Goal: Book appointment/travel/reservation

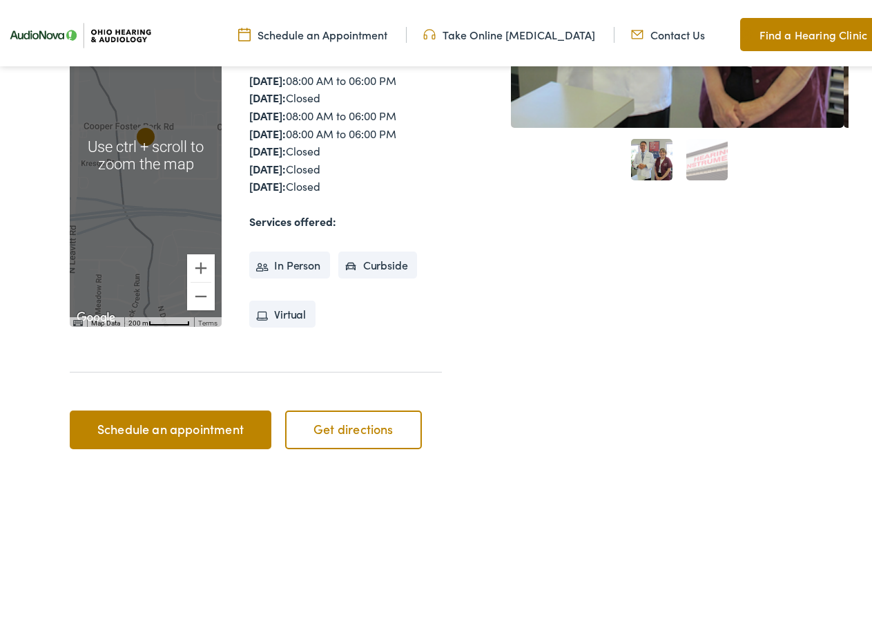
scroll to position [414, 0]
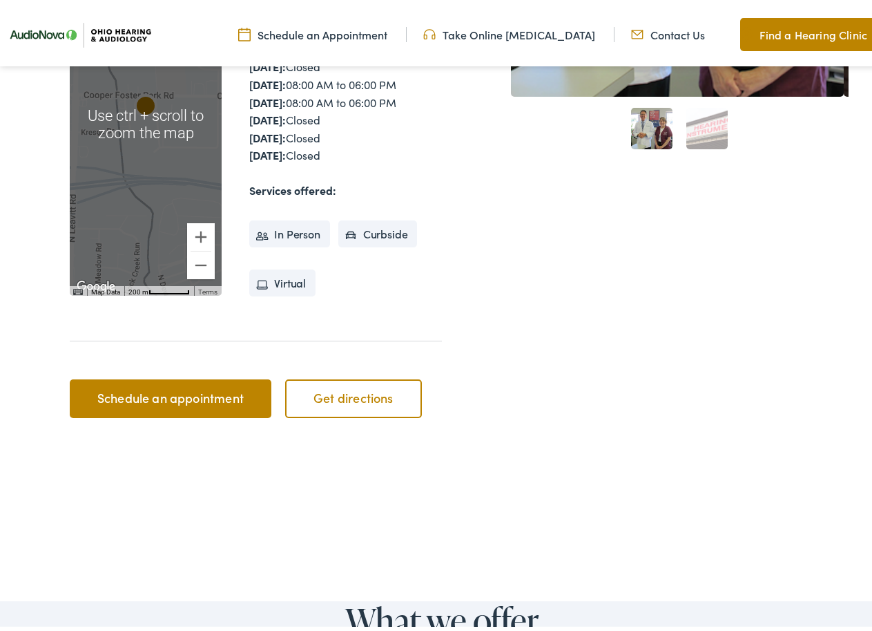
click at [194, 375] on link "Schedule an appointment" at bounding box center [170, 394] width 201 height 39
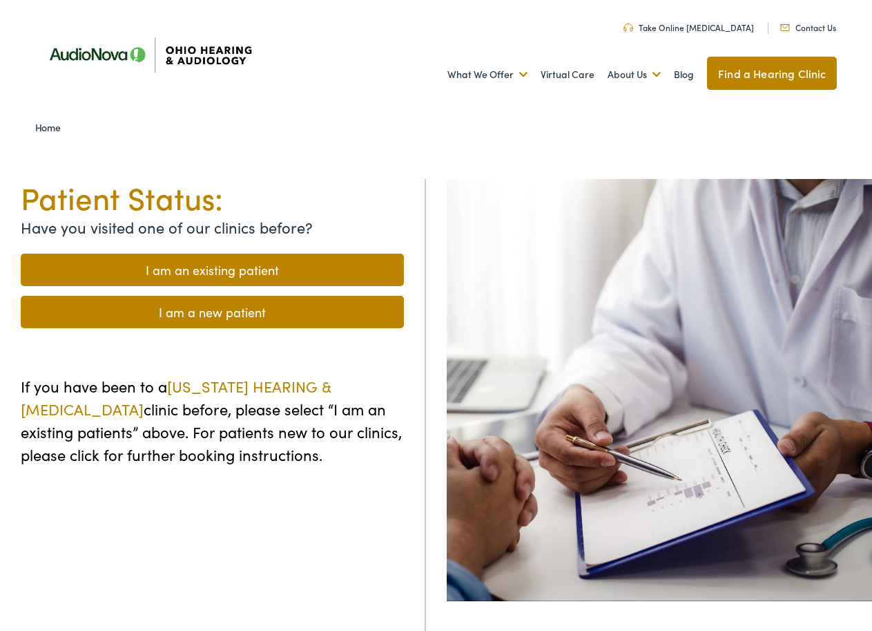
click at [209, 265] on link "I am an existing patient" at bounding box center [212, 270] width 383 height 32
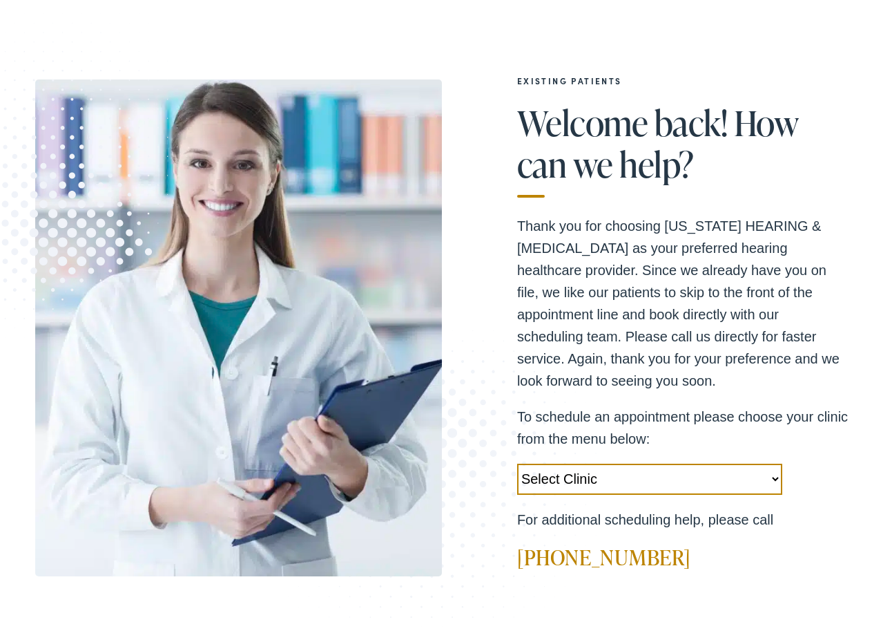
scroll to position [138, 0]
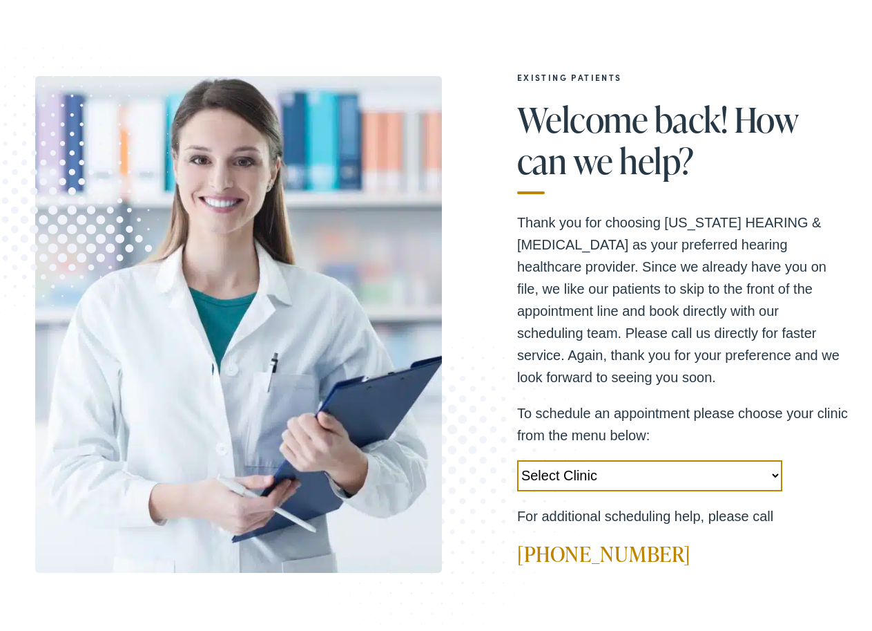
click at [762, 470] on select "Select Clinic Chillicothe-OH-AudioNova 138 Marietta Rd Boardman-OH-AudioNova 75…" at bounding box center [649, 471] width 265 height 31
select select "https://ohiohearing.alpacaaudiology.com/locations/amherst-oh/"
click at [517, 456] on select "Select Clinic Chillicothe-OH-AudioNova 138 Marietta Rd Boardman-OH-AudioNova 75…" at bounding box center [649, 471] width 265 height 31
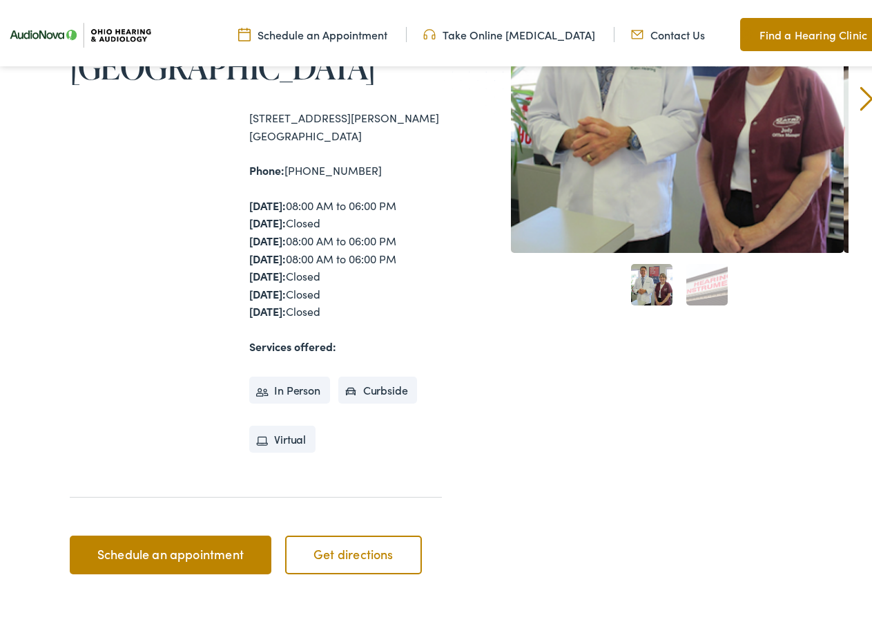
scroll to position [345, 0]
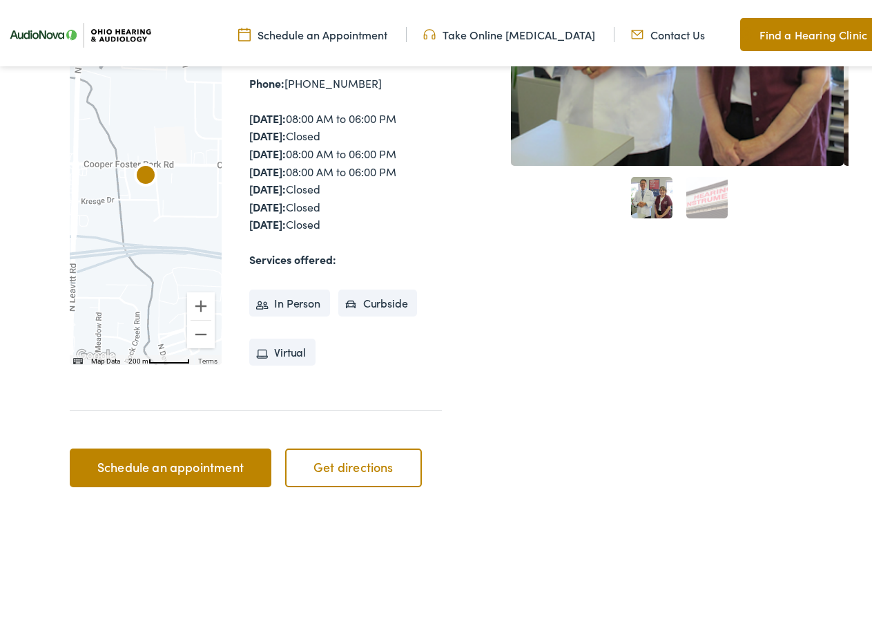
click at [222, 444] on link "Schedule an appointment" at bounding box center [170, 463] width 201 height 39
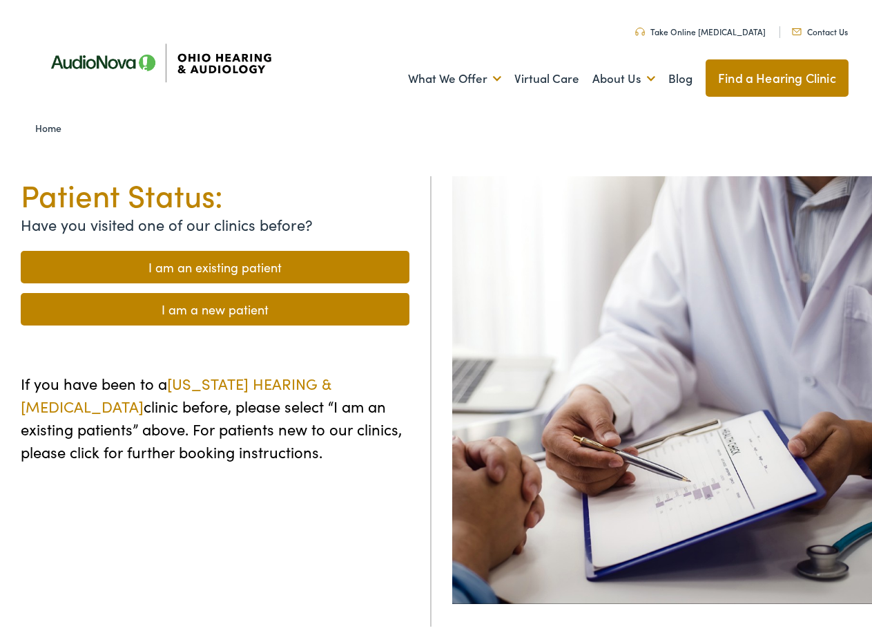
click at [256, 264] on link "I am an existing patient" at bounding box center [215, 263] width 389 height 32
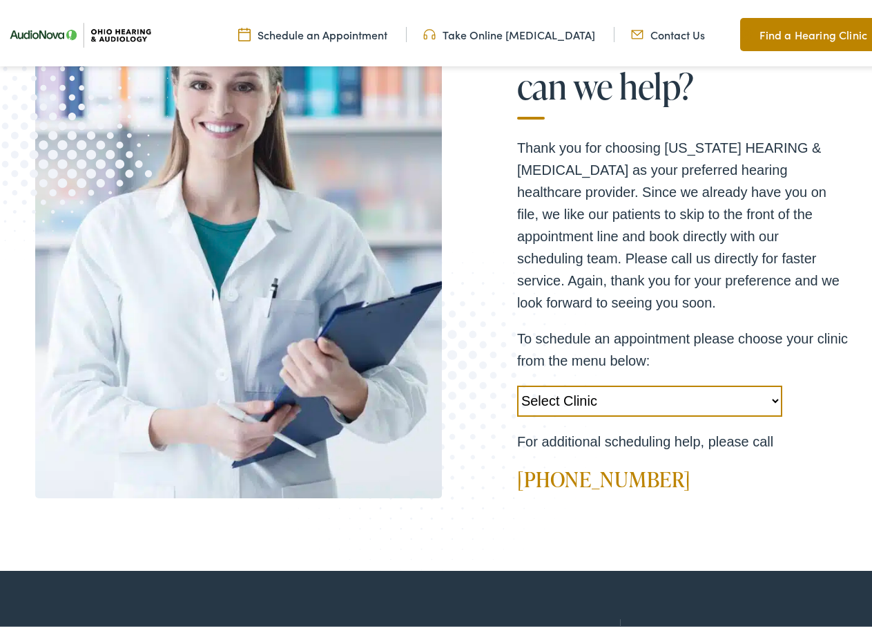
scroll to position [276, 0]
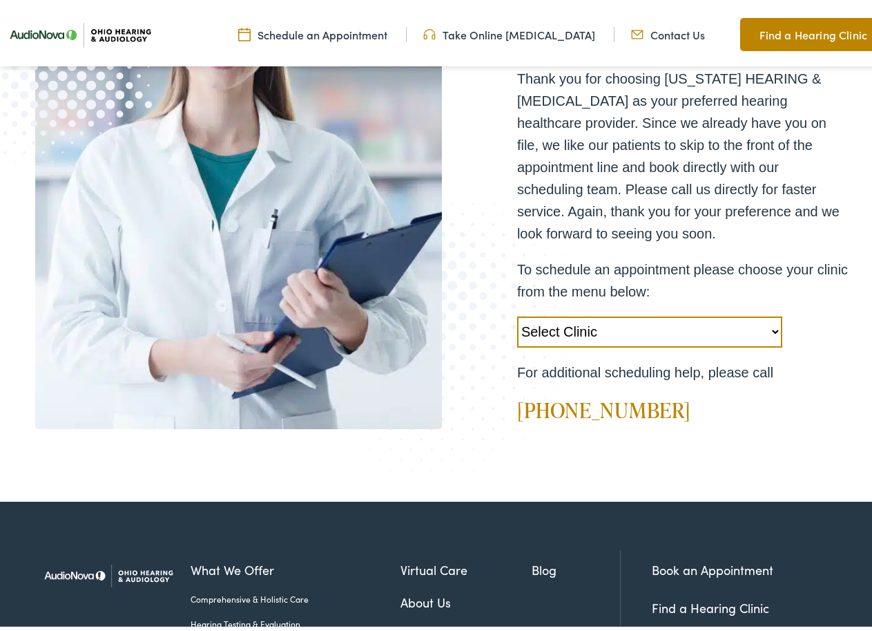
click at [761, 328] on select "Select Clinic [GEOGRAPHIC_DATA]-[GEOGRAPHIC_DATA]-AudioNova [STREET_ADDRESS][PE…" at bounding box center [649, 327] width 265 height 31
select select "[URL][DOMAIN_NAME]"
click at [517, 312] on select "Select Clinic [GEOGRAPHIC_DATA]-[GEOGRAPHIC_DATA]-AudioNova [STREET_ADDRESS][PE…" at bounding box center [649, 327] width 265 height 31
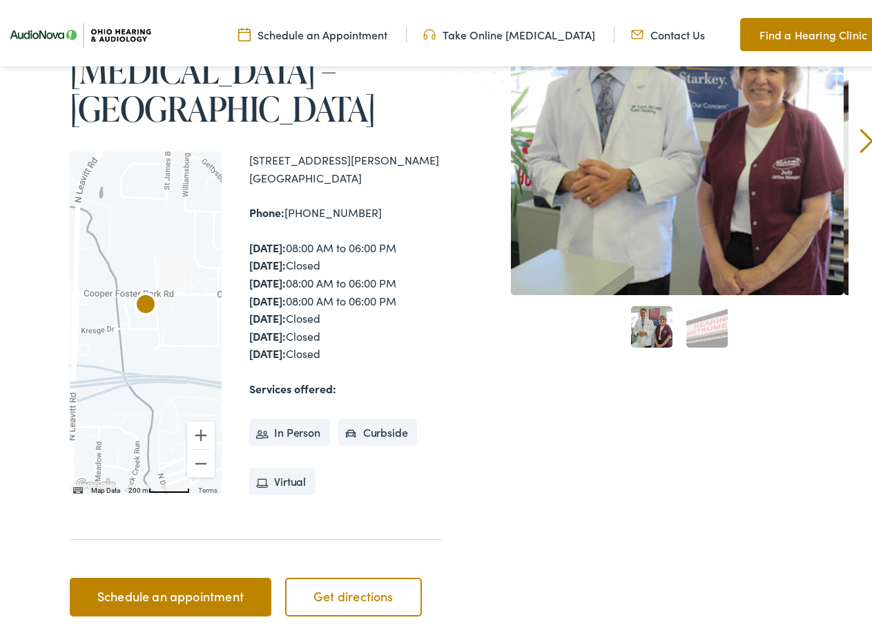
scroll to position [207, 0]
